Goal: Find specific page/section: Find specific page/section

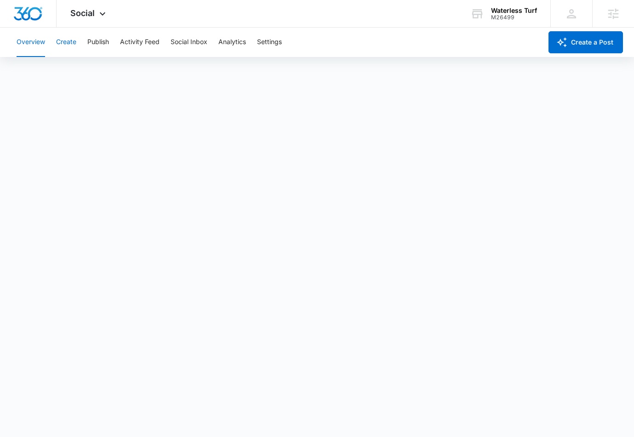
click at [71, 41] on button "Create" at bounding box center [66, 42] width 20 height 29
click at [504, 13] on div "Waterless Turf" at bounding box center [514, 10] width 46 height 7
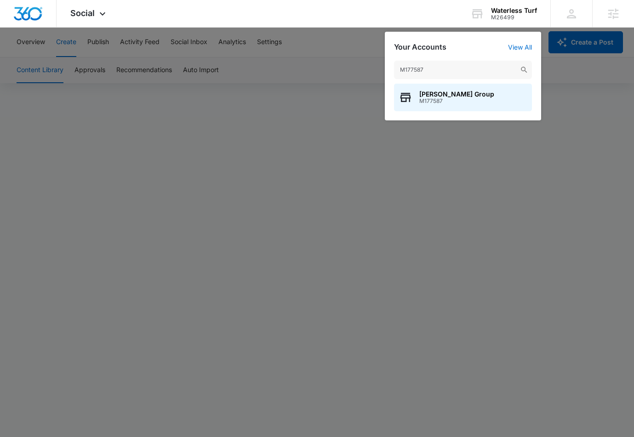
type input "M177587"
click at [433, 91] on span "[PERSON_NAME] Group" at bounding box center [456, 94] width 75 height 7
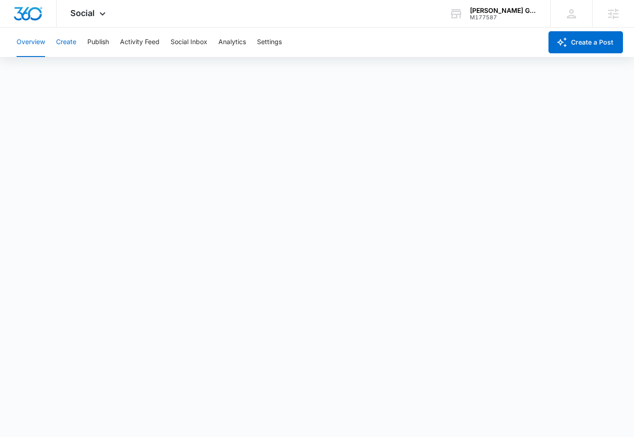
click at [58, 37] on button "Create" at bounding box center [66, 42] width 20 height 29
click at [99, 14] on icon at bounding box center [102, 16] width 11 height 11
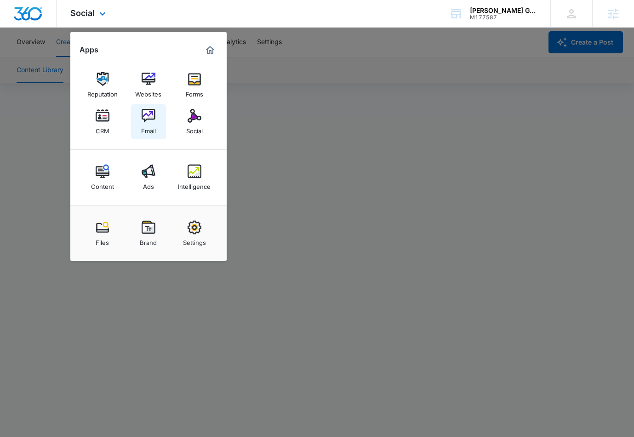
click at [147, 115] on img at bounding box center [149, 116] width 14 height 14
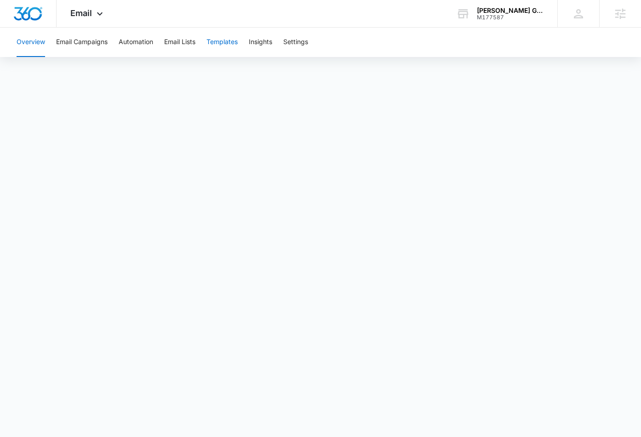
click at [231, 42] on button "Templates" at bounding box center [221, 42] width 31 height 29
click at [131, 41] on button "Automation" at bounding box center [136, 42] width 34 height 29
click at [527, 15] on div "M177587" at bounding box center [510, 17] width 67 height 6
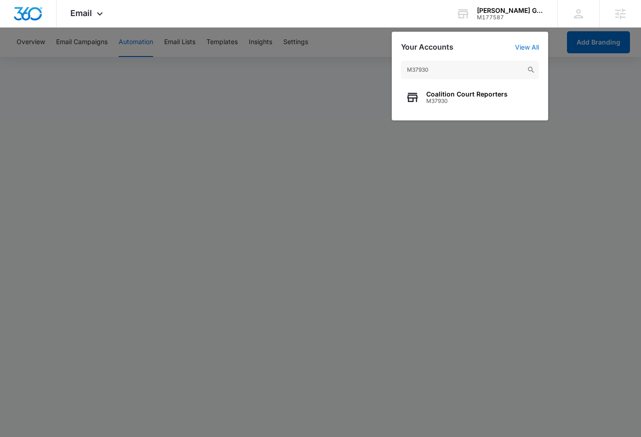
type input "M37930"
click at [470, 97] on span "Coalition Court Reporters" at bounding box center [466, 94] width 81 height 7
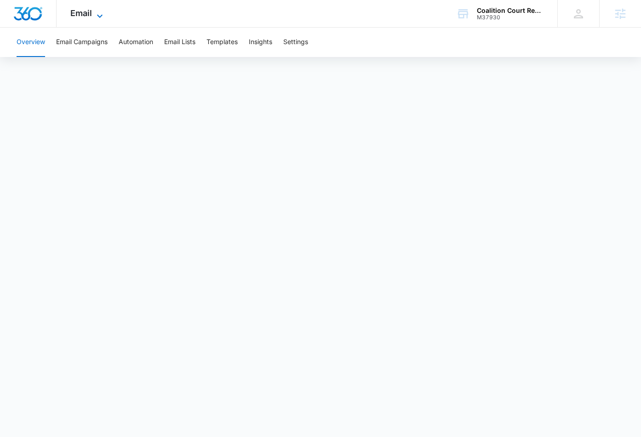
click at [95, 15] on icon at bounding box center [99, 16] width 11 height 11
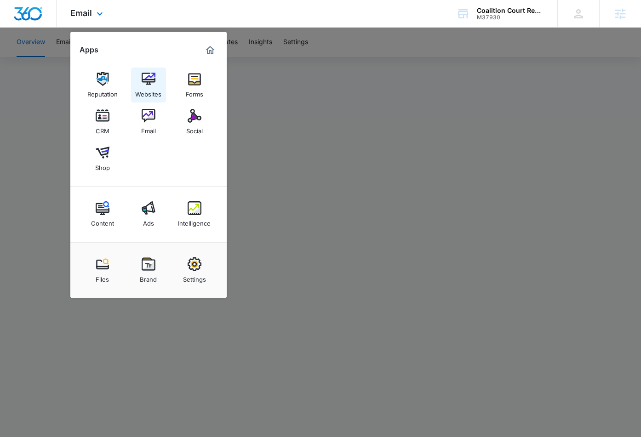
click at [143, 83] on img at bounding box center [149, 79] width 14 height 14
